Goal: Task Accomplishment & Management: Complete application form

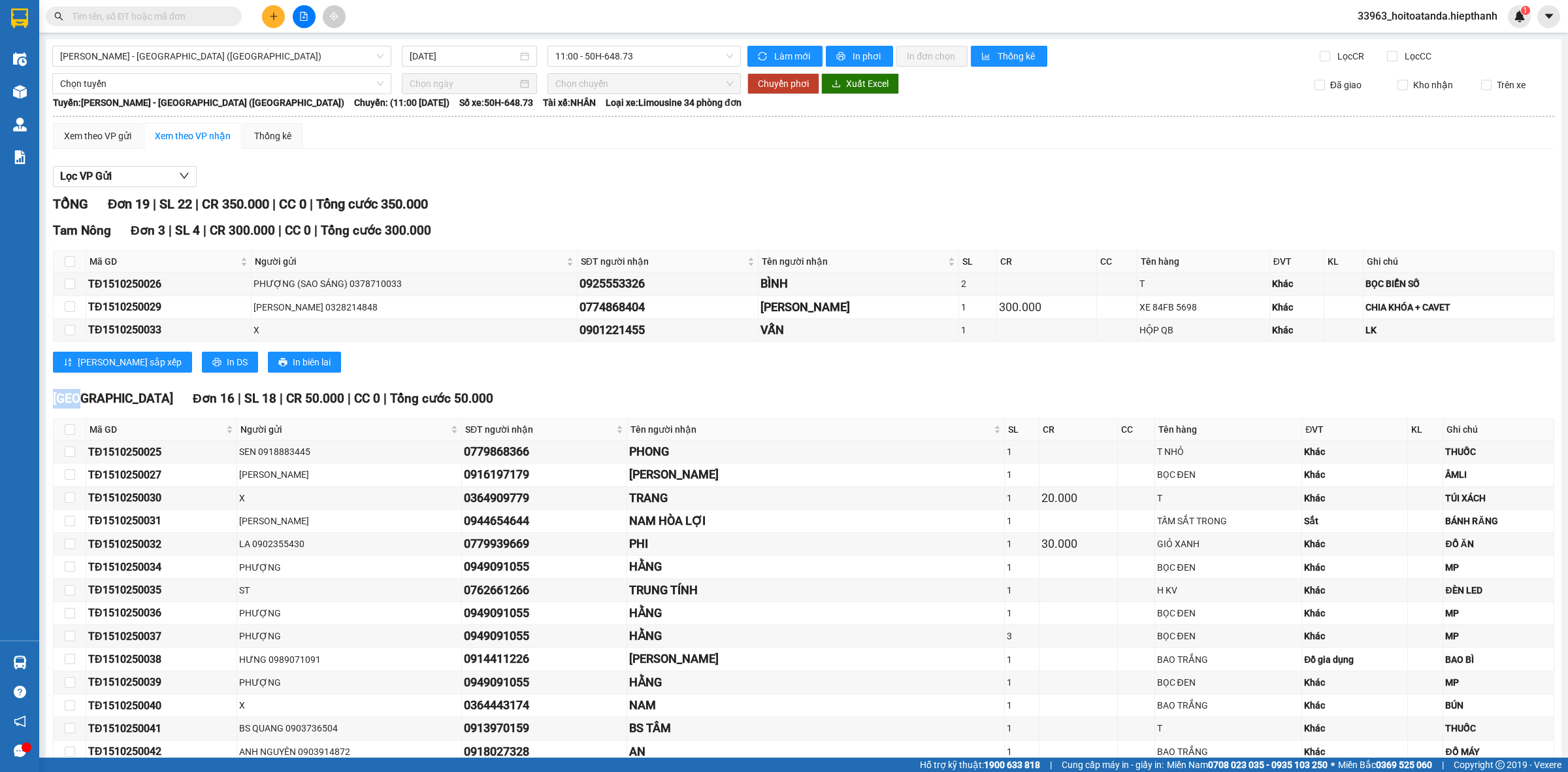
click at [273, 16] on icon "plus" at bounding box center [273, 16] width 7 height 1
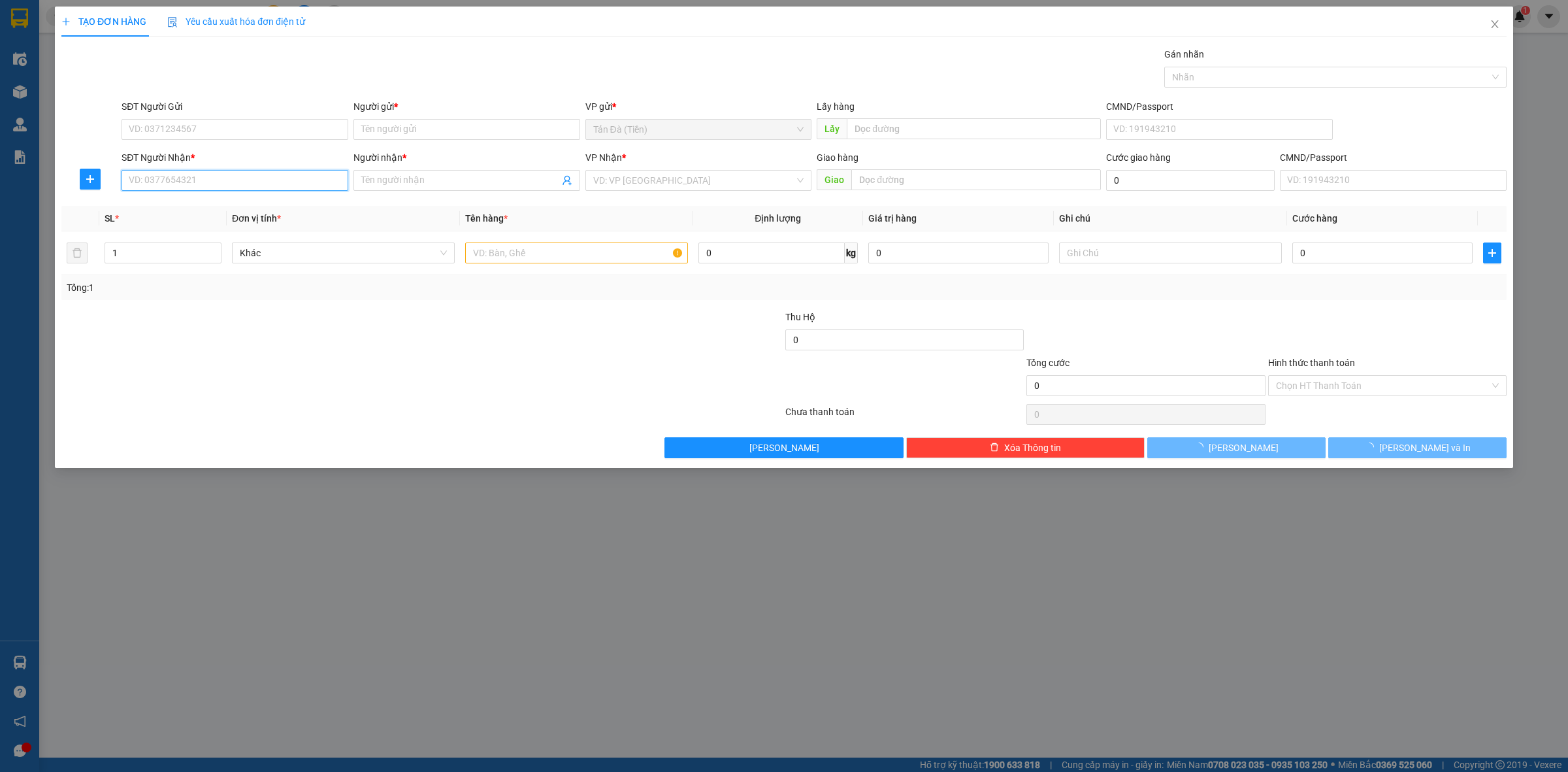
click at [206, 189] on input "SĐT Người Nhận *" at bounding box center [234, 180] width 226 height 21
type input "0"
type input "0988978428"
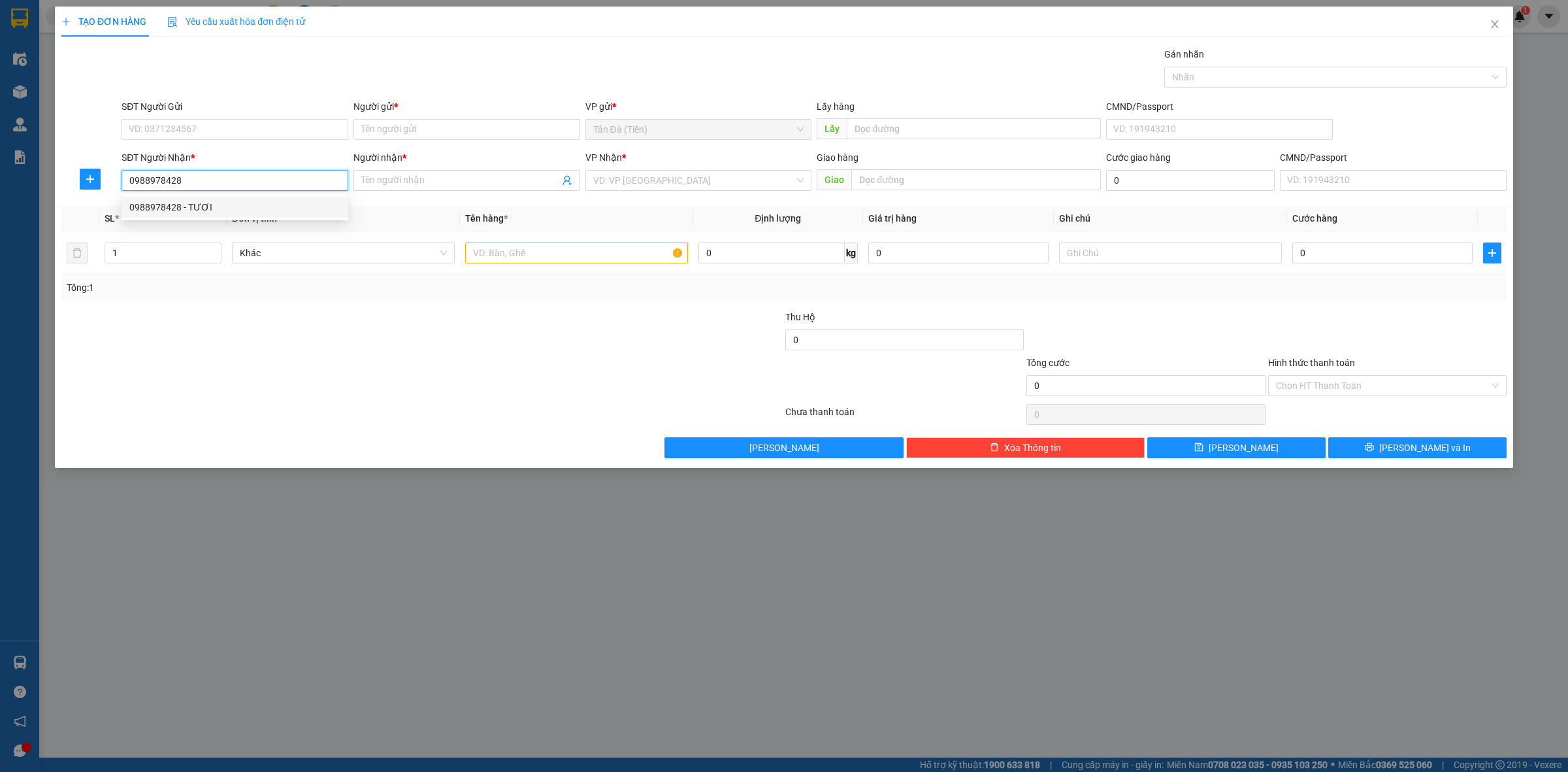
click at [223, 211] on div "0988978428 - TƯƠI" at bounding box center [235, 207] width 211 height 14
type input "TƯƠI"
type input "0988978428"
click at [419, 138] on input "Người gửi *" at bounding box center [466, 129] width 226 height 21
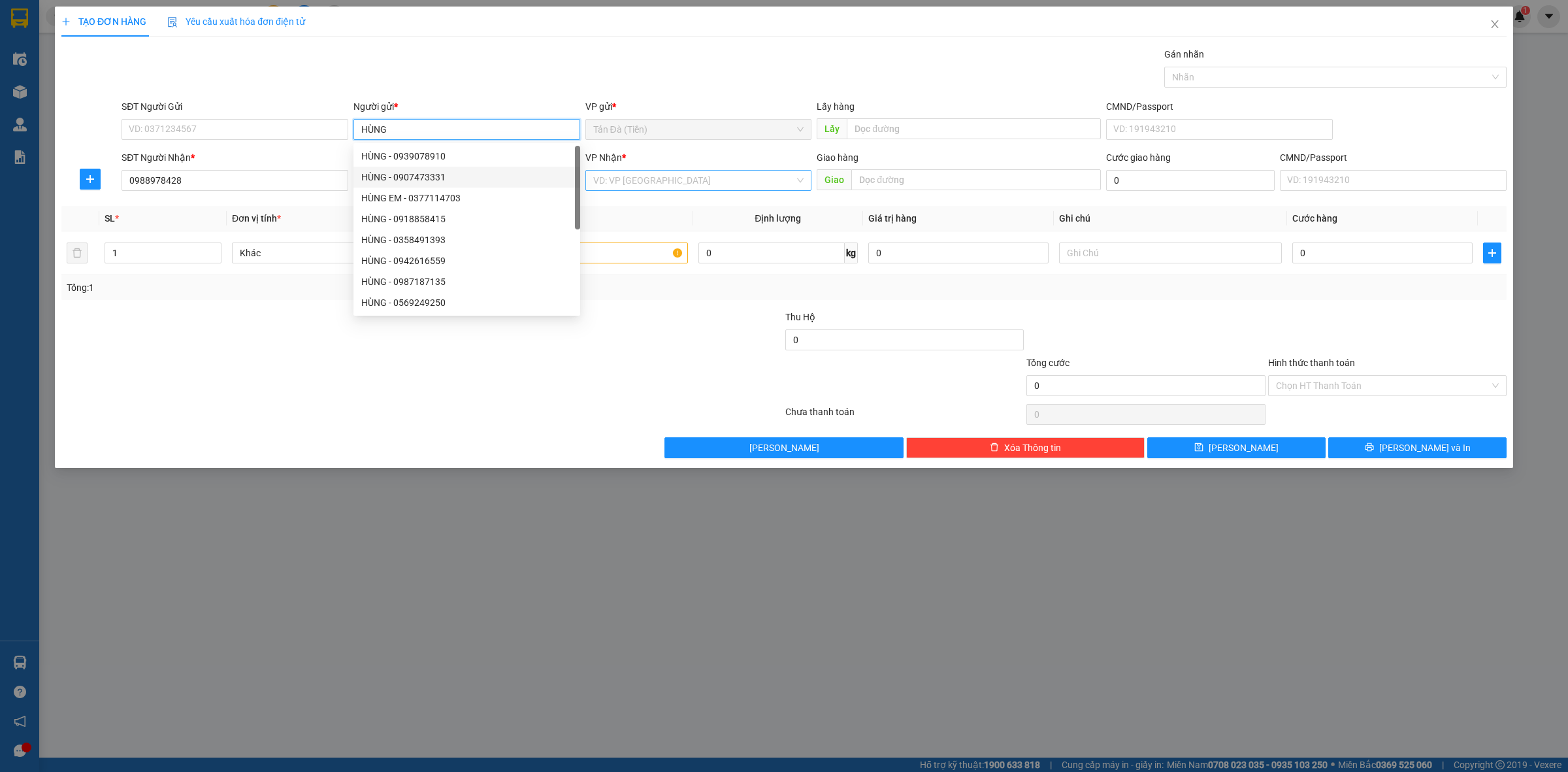
type input "HÙNG"
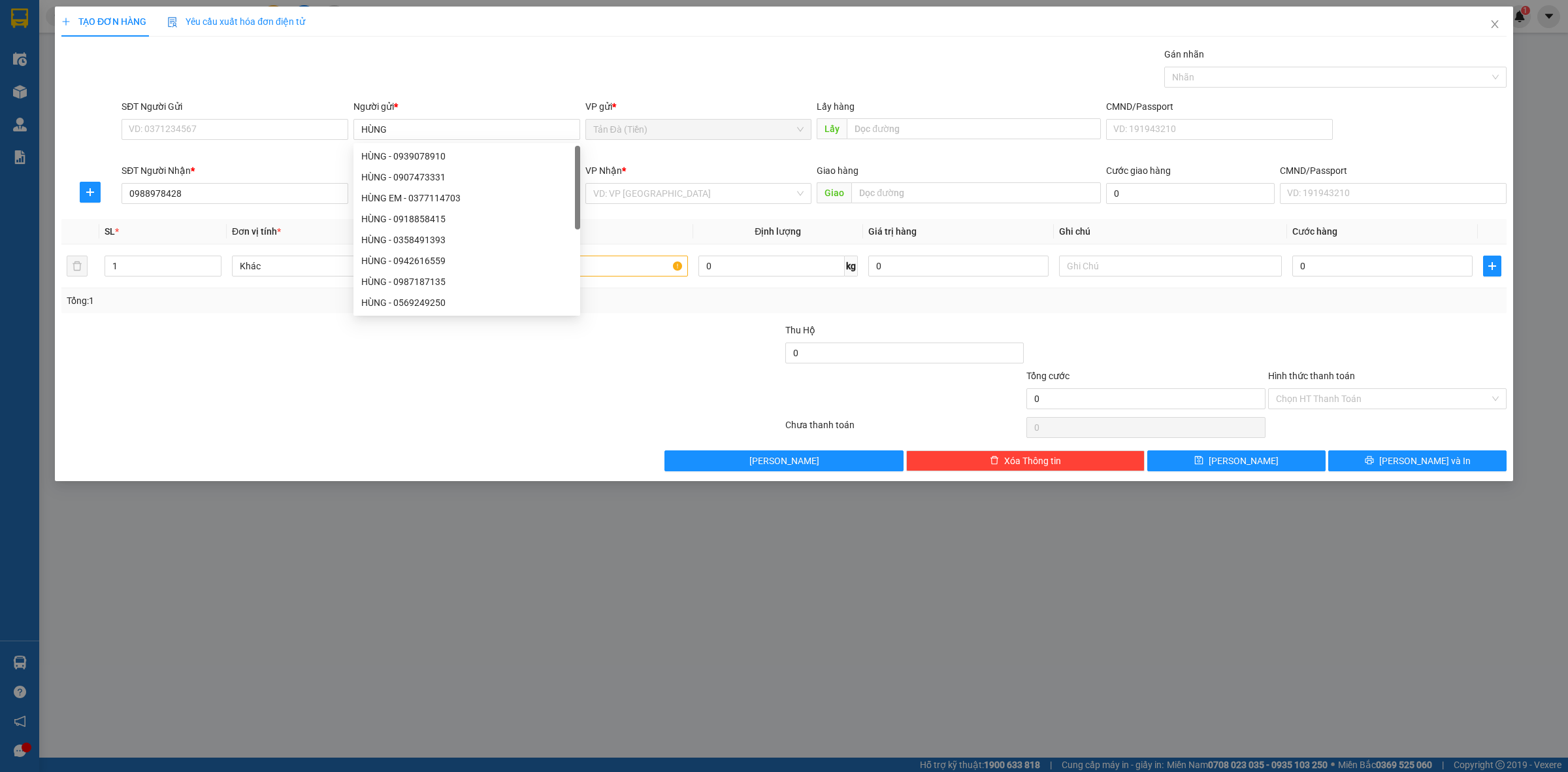
click at [680, 175] on div "VP Nhận *" at bounding box center [698, 171] width 226 height 14
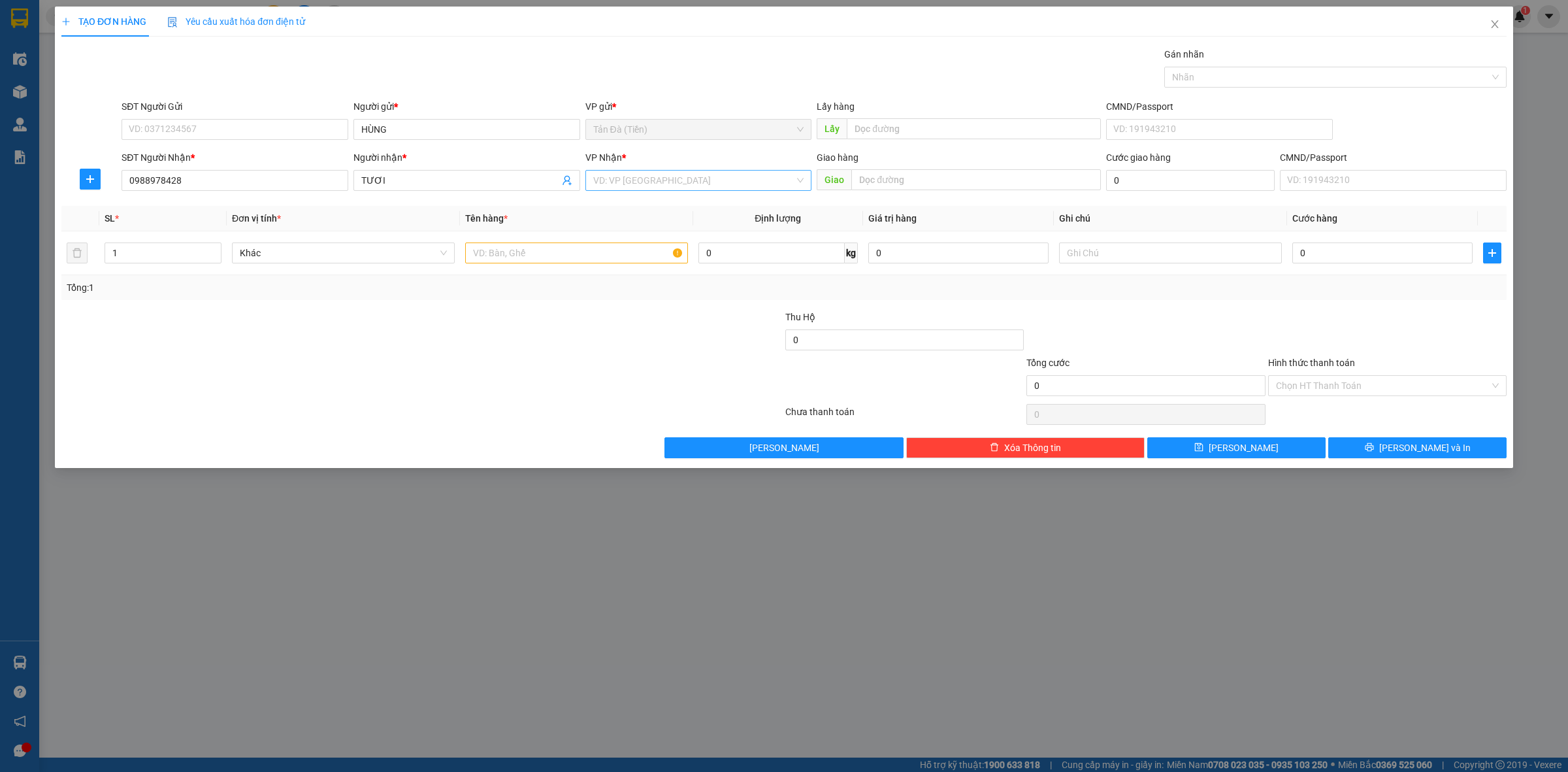
click at [661, 190] on input "search" at bounding box center [694, 180] width 202 height 19
click at [638, 293] on div "[GEOGRAPHIC_DATA] ([GEOGRAPHIC_DATA])" at bounding box center [699, 291] width 211 height 14
click at [525, 251] on input "text" at bounding box center [576, 252] width 223 height 21
click at [316, 254] on span "Khác" at bounding box center [343, 252] width 207 height 19
type input "SƠMI"
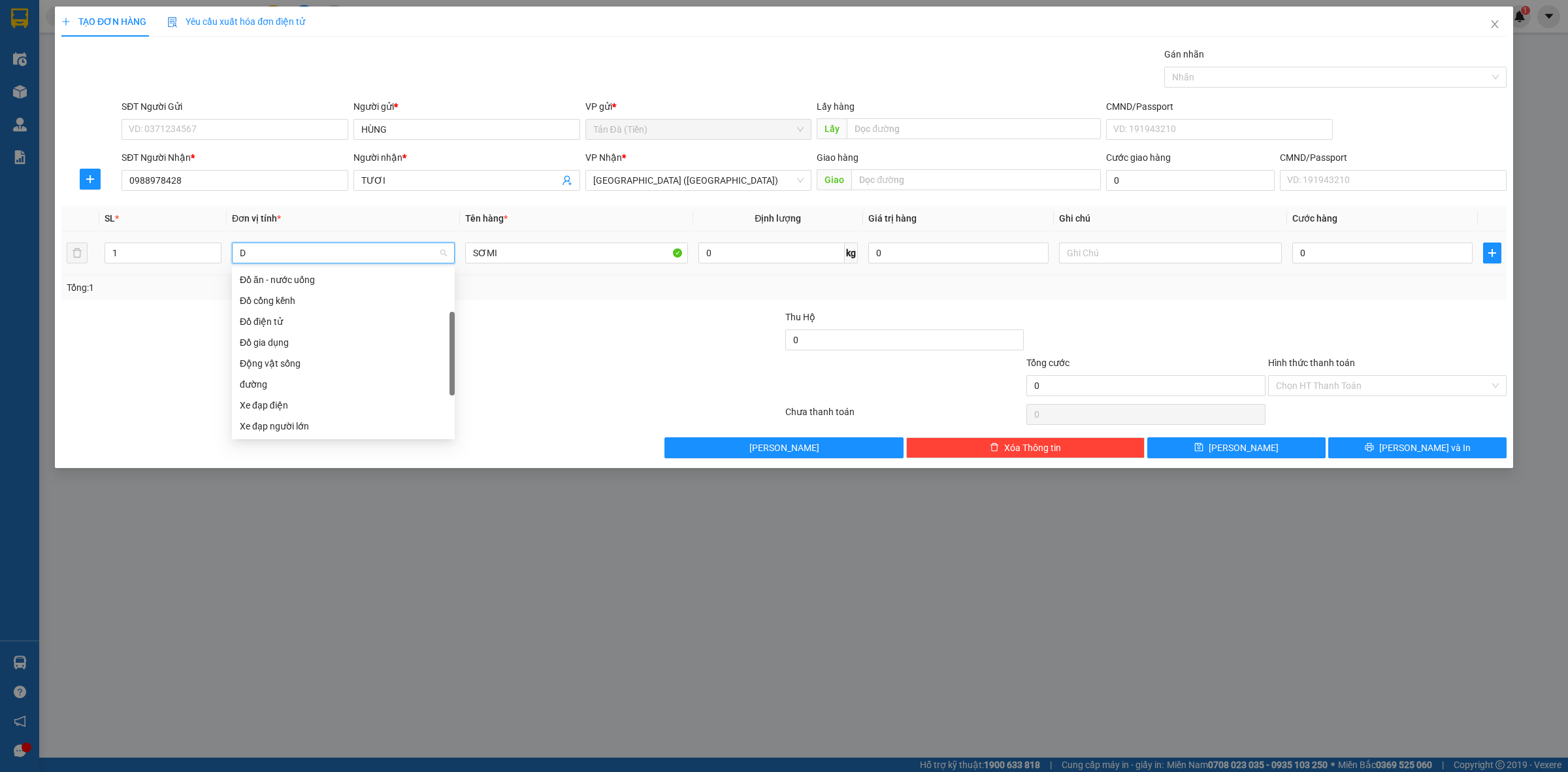
scroll to position [21, 0]
type input "Đ"
click at [308, 279] on div "Điện thoại" at bounding box center [343, 280] width 207 height 14
click at [1117, 321] on div at bounding box center [1146, 333] width 241 height 46
click at [1104, 251] on input "text" at bounding box center [1170, 252] width 223 height 21
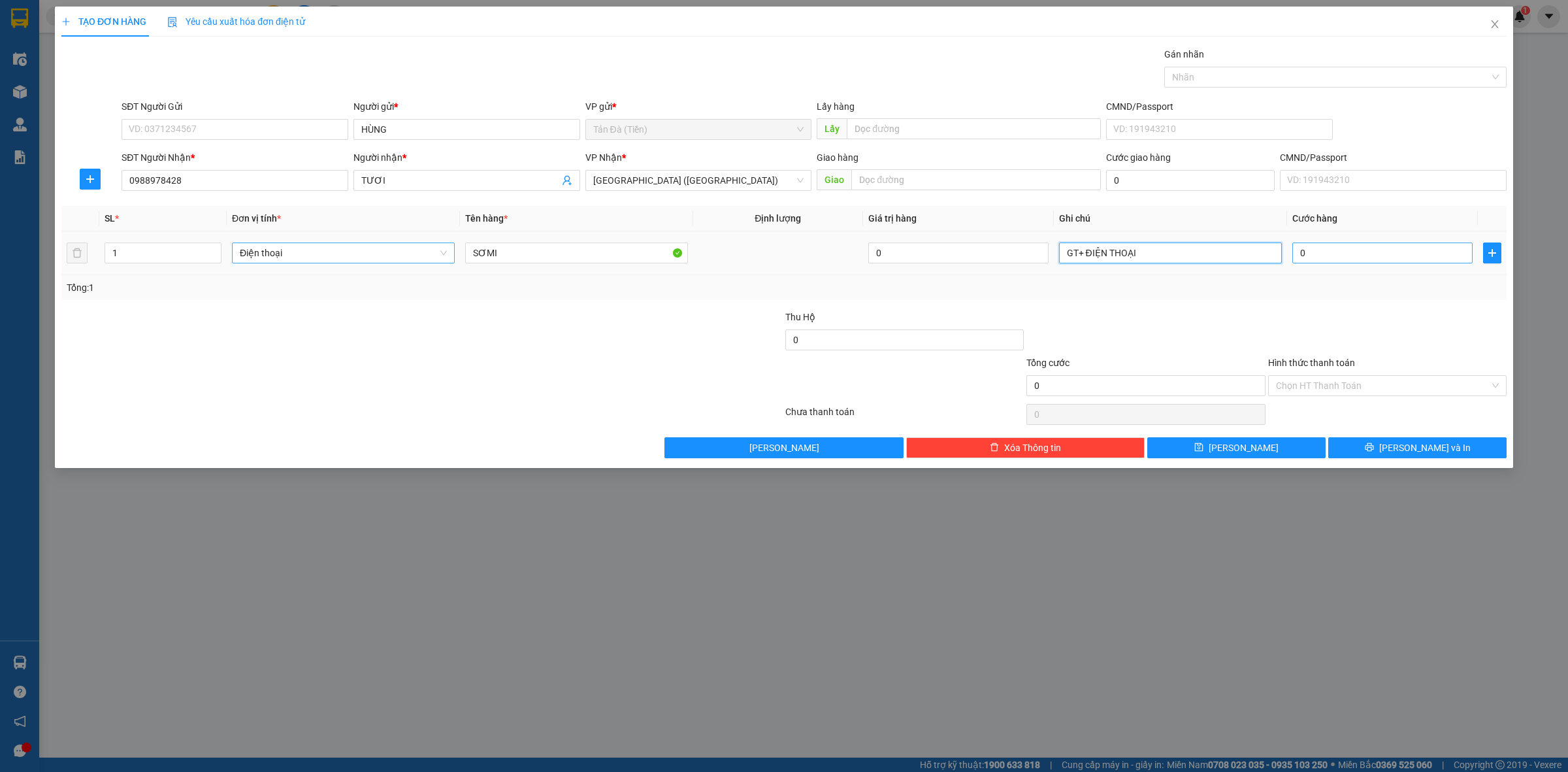
type input "GT+ ĐIỆN THOẠI"
click at [1357, 254] on input "0" at bounding box center [1382, 252] width 181 height 21
type input "005"
type input "5"
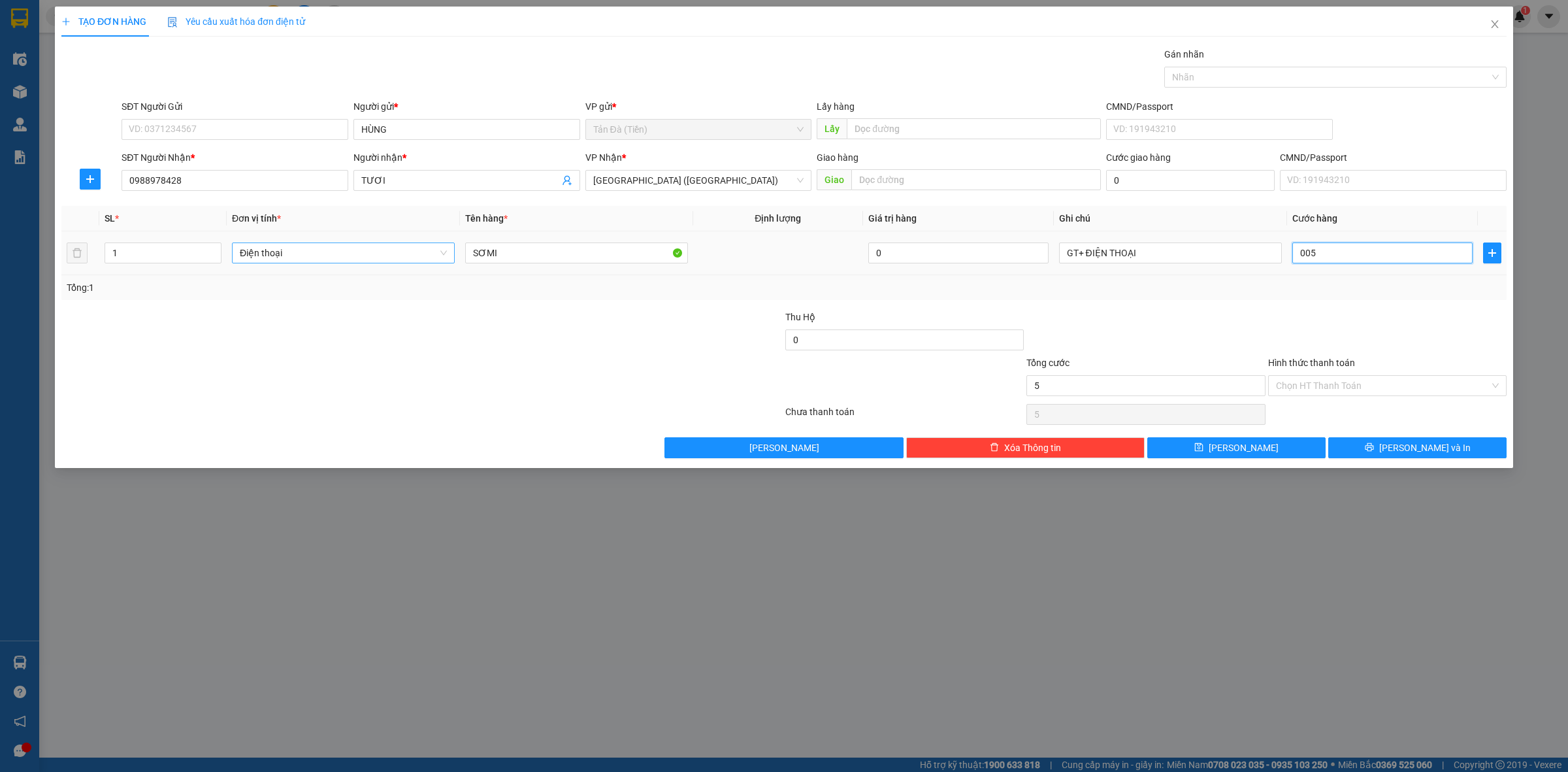
type input "0.050"
type input "50"
type input "50.000"
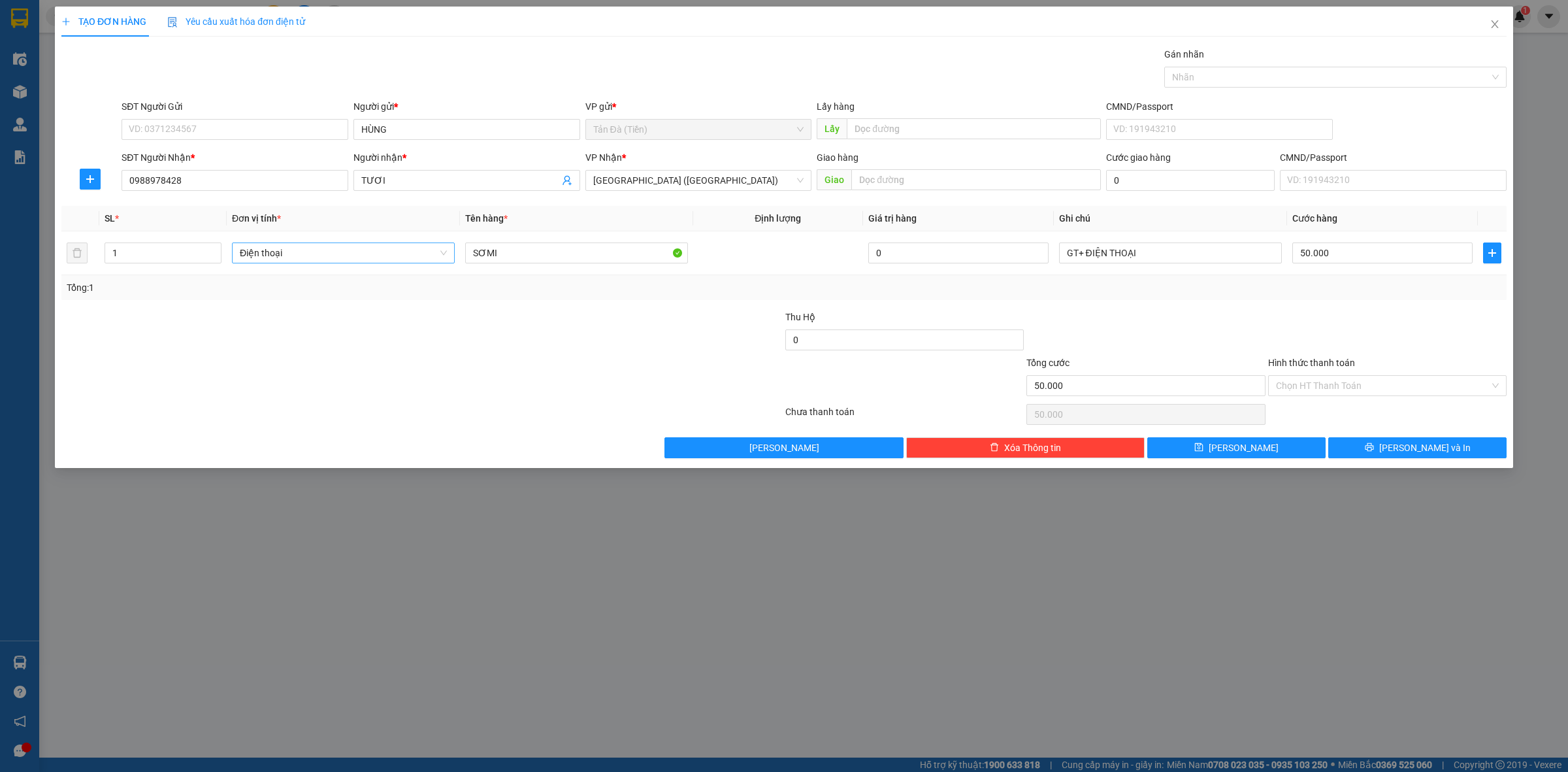
click at [1241, 326] on div at bounding box center [1146, 333] width 241 height 46
drag, startPoint x: 1336, startPoint y: 386, endPoint x: 1337, endPoint y: 398, distance: 12.0
click at [1337, 387] on input "Hình thức thanh toán" at bounding box center [1382, 385] width 213 height 19
click at [1336, 423] on div "Công nợ người gửi" at bounding box center [1387, 433] width 238 height 21
type input "0"
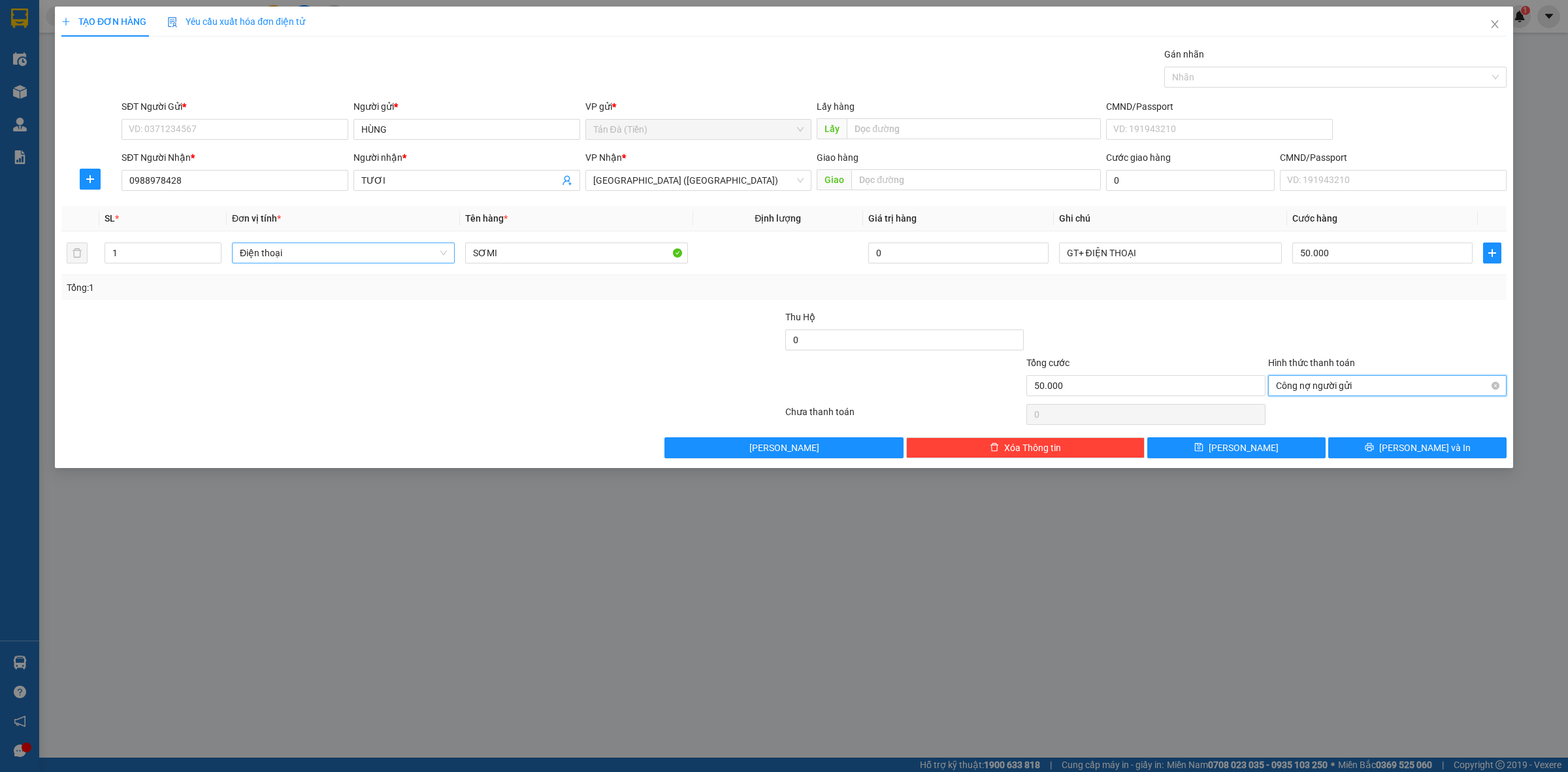
click at [1337, 381] on span "Công nợ người gửi" at bounding box center [1387, 385] width 223 height 19
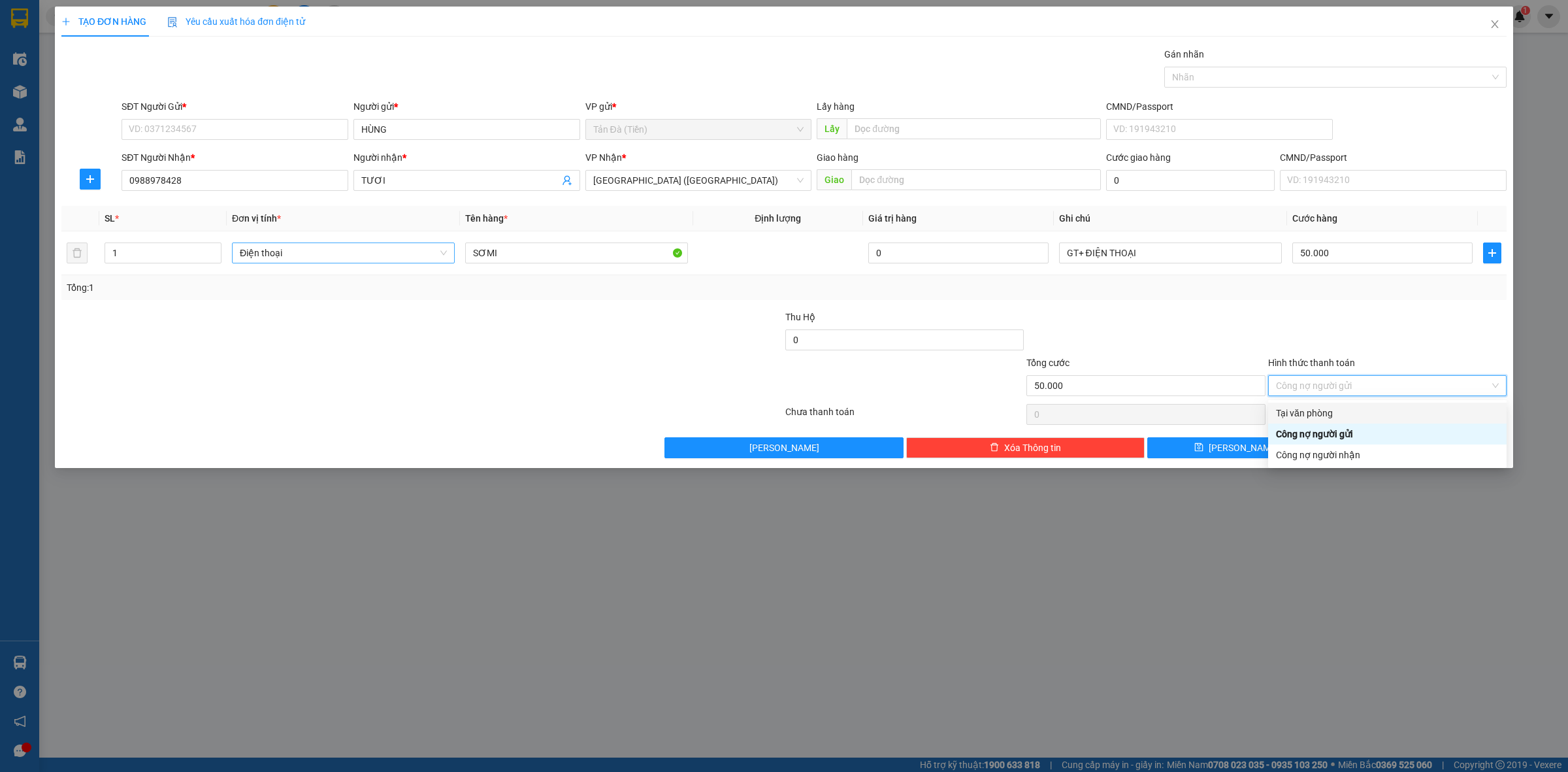
click at [1335, 417] on div "Tại văn phòng" at bounding box center [1387, 413] width 223 height 14
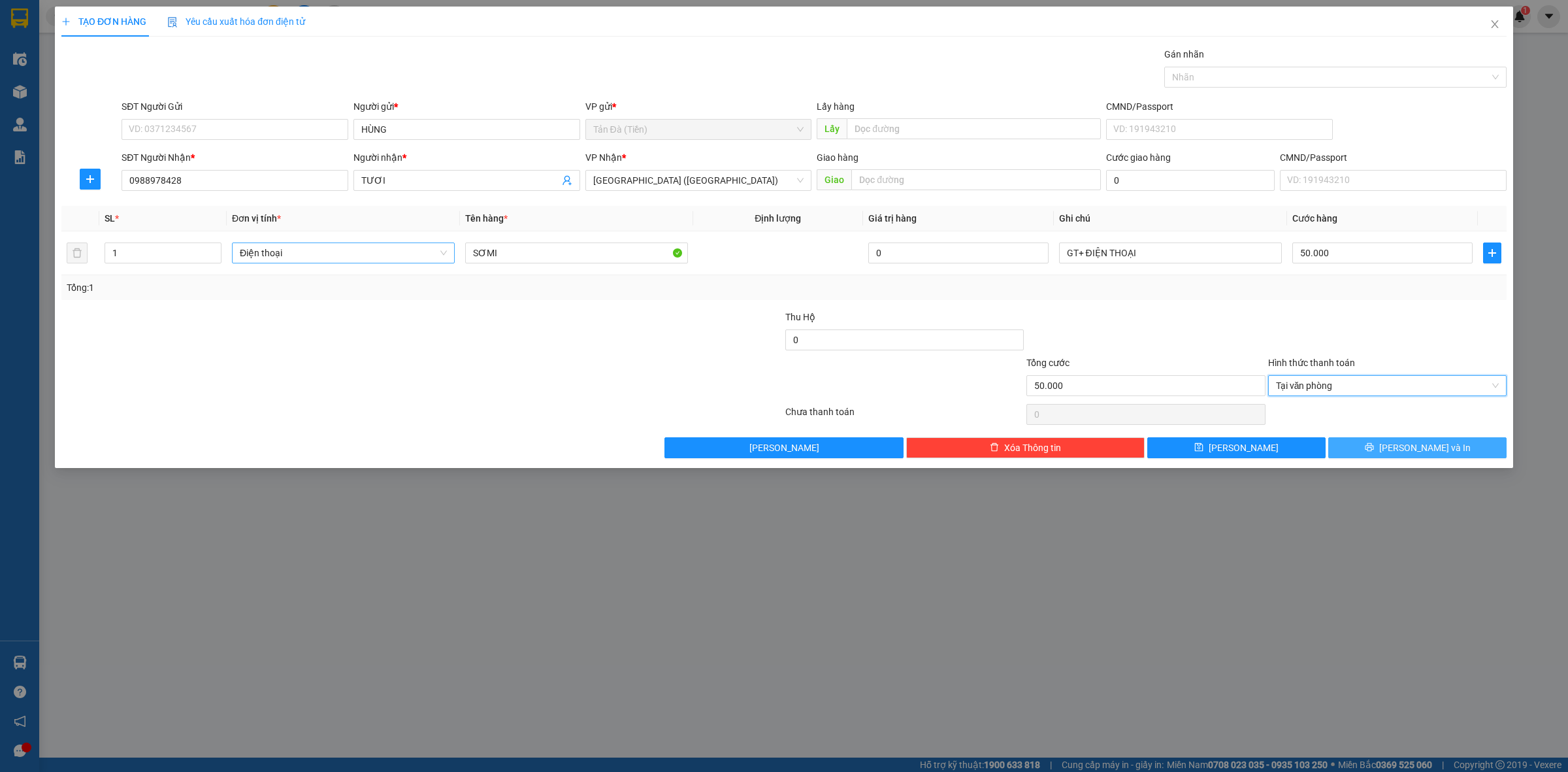
click at [1403, 448] on button "[PERSON_NAME] và In" at bounding box center [1417, 447] width 179 height 21
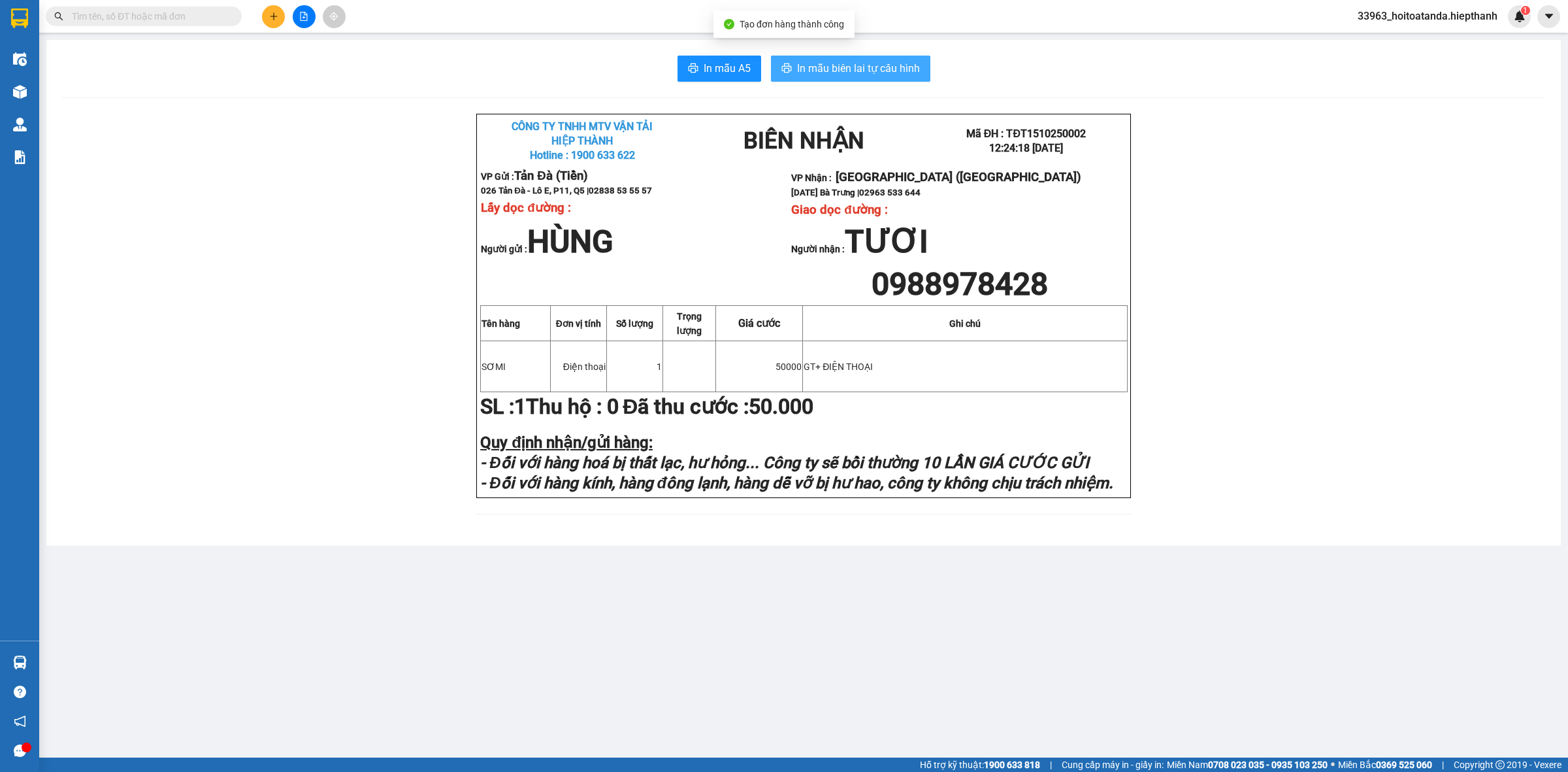
click at [834, 67] on span "In mẫu biên lai tự cấu hình" at bounding box center [858, 68] width 123 height 16
